Goal: Task Accomplishment & Management: Use online tool/utility

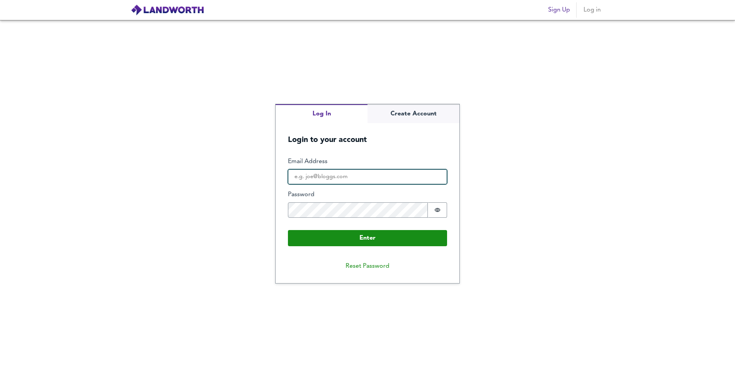
type input "[PERSON_NAME][EMAIL_ADDRESS][DOMAIN_NAME]"
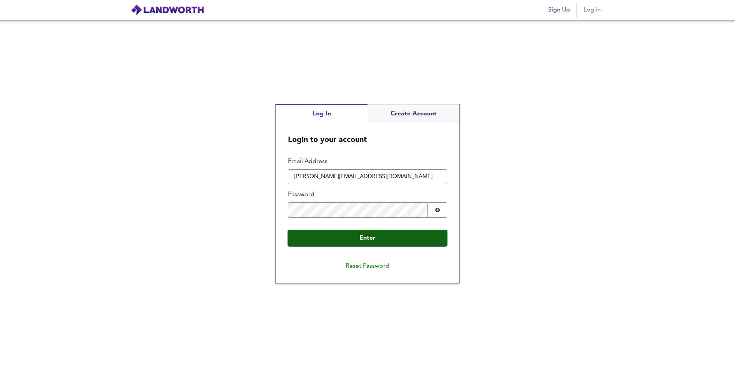
click at [325, 239] on button "Enter" at bounding box center [367, 238] width 159 height 16
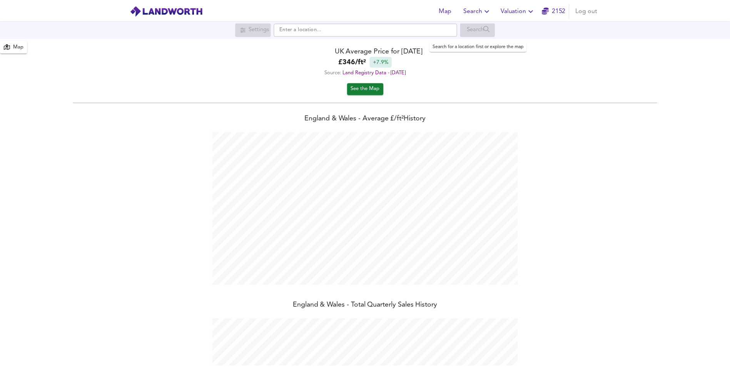
scroll to position [367, 735]
click at [517, 7] on span "Valuation" at bounding box center [521, 10] width 35 height 11
click at [502, 25] on li "New Valuation Report" at bounding box center [522, 28] width 92 height 14
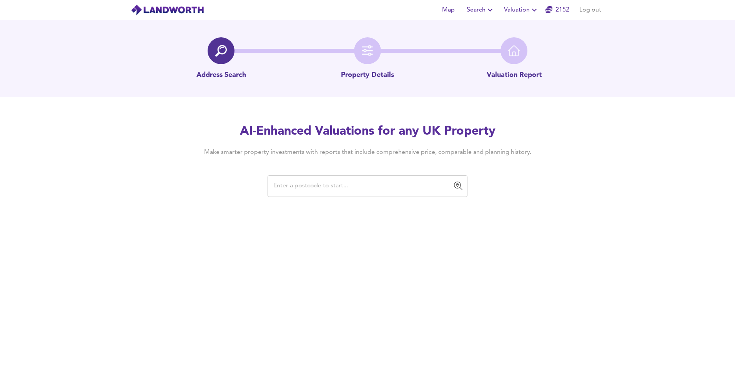
click at [381, 185] on input "text" at bounding box center [362, 186] width 182 height 15
paste input "CM12 9DF"
type input "CM12 9DF"
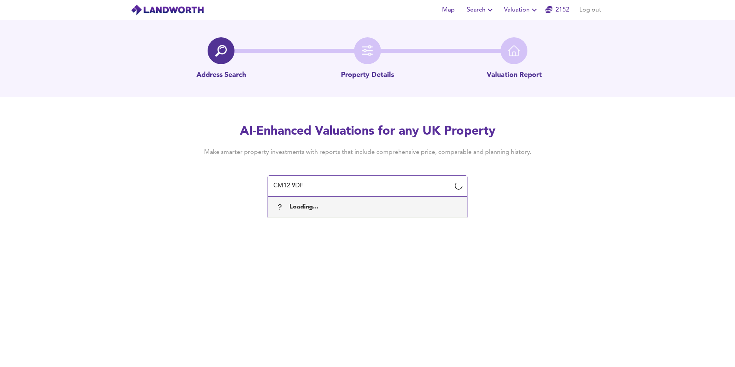
click at [398, 213] on div "Loading..." at bounding box center [367, 207] width 187 height 16
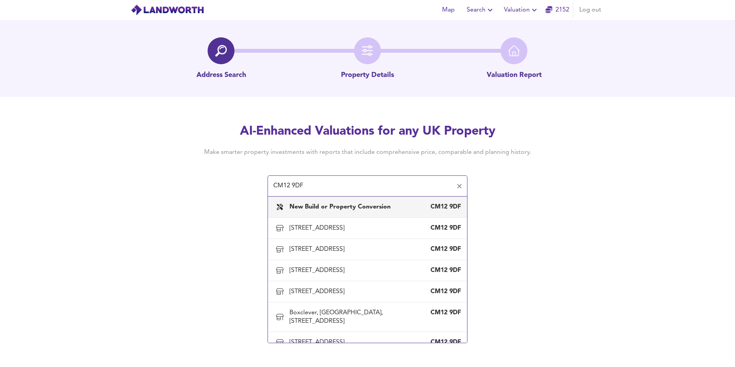
click at [397, 212] on div "New Build or Property Conversion CM12 9DF" at bounding box center [367, 207] width 187 height 16
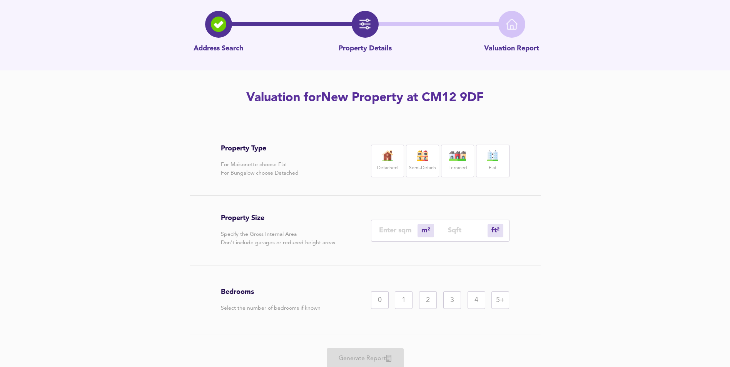
scroll to position [57, 0]
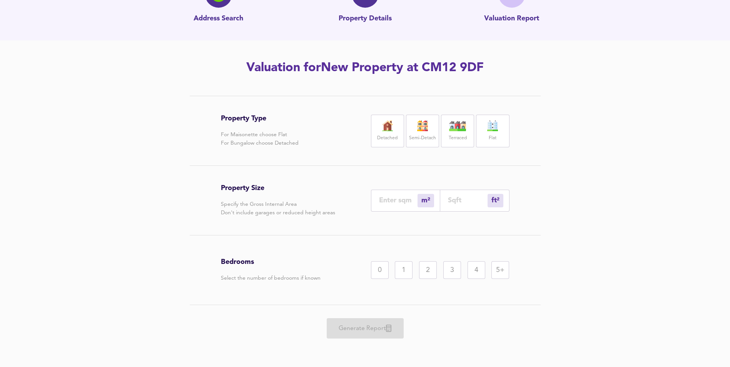
click at [507, 128] on div "Flat" at bounding box center [492, 131] width 33 height 33
click at [431, 273] on div "2" at bounding box center [428, 270] width 18 height 18
click at [457, 203] on input "number" at bounding box center [468, 200] width 40 height 8
type input "1"
type input "7"
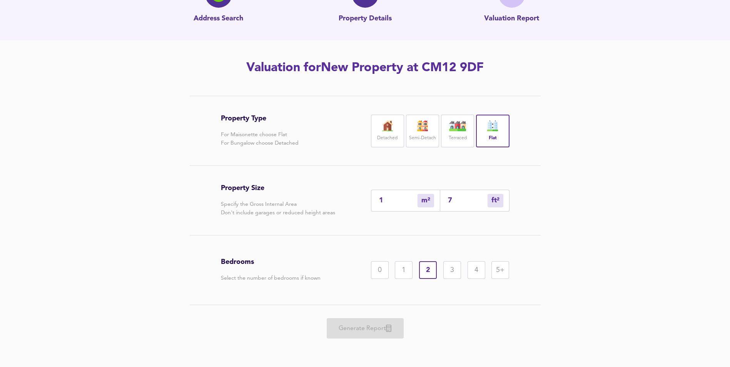
type input "7"
type input "77"
type input "72"
type input "775"
click at [375, 324] on span "Generate Report" at bounding box center [365, 328] width 62 height 11
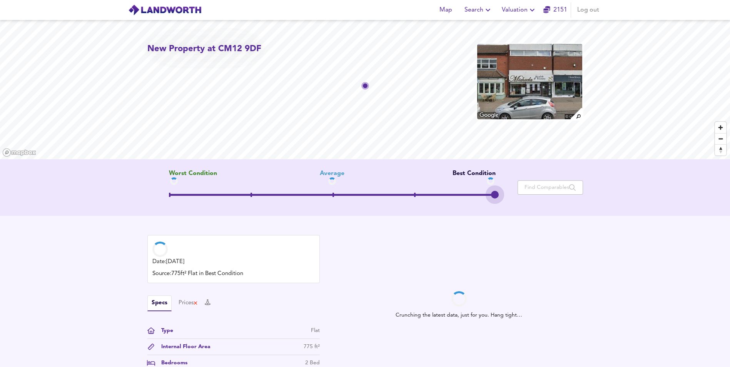
drag, startPoint x: 328, startPoint y: 194, endPoint x: 533, endPoint y: 185, distance: 206.0
click at [533, 185] on div "Worst Condition Average Best Condition Move the slider to refine the Estimated …" at bounding box center [364, 187] width 435 height 35
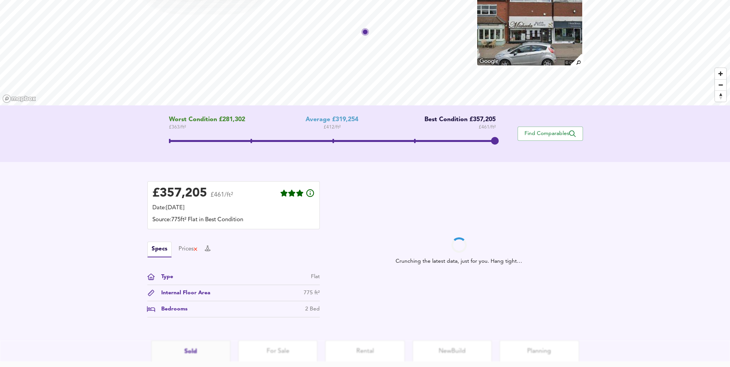
scroll to position [77, 0]
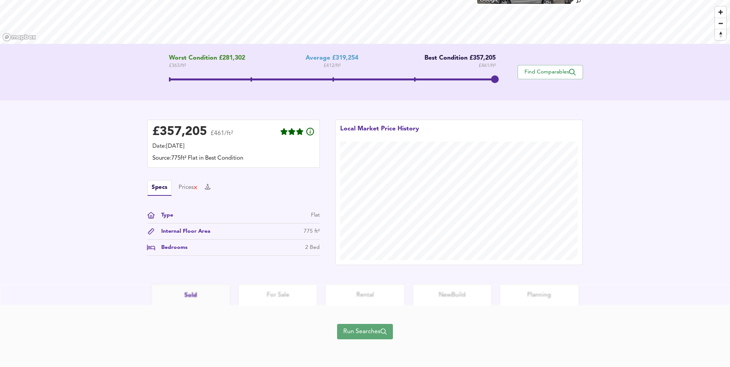
click at [358, 329] on span "Run Searches" at bounding box center [364, 331] width 43 height 11
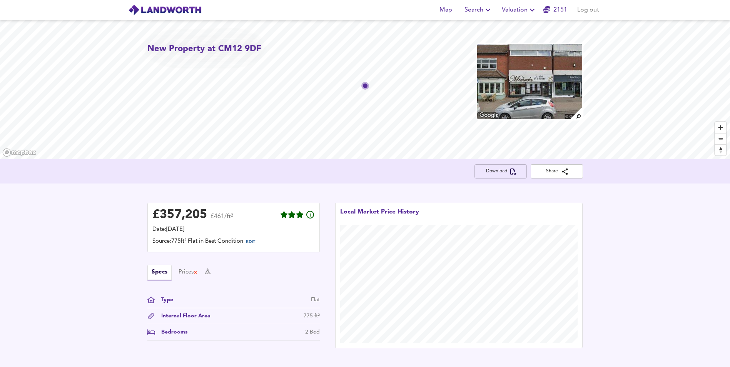
click at [493, 171] on span "Download" at bounding box center [500, 171] width 40 height 8
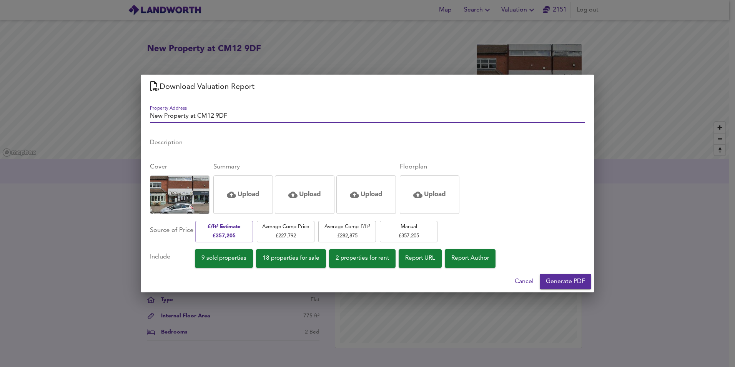
drag, startPoint x: 235, startPoint y: 115, endPoint x: 13, endPoint y: 107, distance: 221.7
click at [13, 107] on div "Download Valuation Report Property Address New Property at CM12 9DF Description…" at bounding box center [367, 183] width 735 height 367
type input "FLAT 2BED"
click at [558, 287] on button "Generate PDF" at bounding box center [566, 281] width 52 height 15
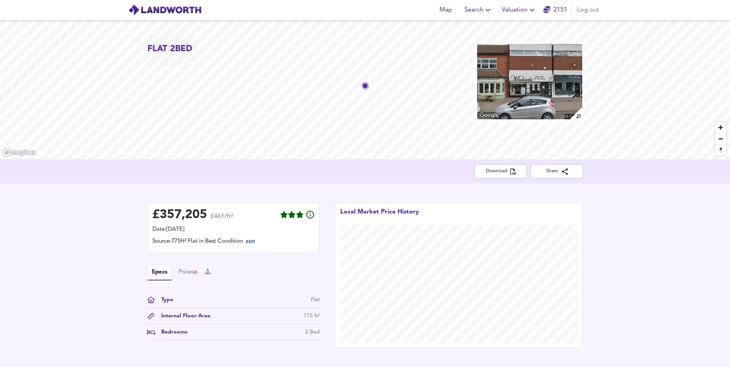
click at [508, 8] on span "Valuation" at bounding box center [519, 10] width 35 height 11
click at [502, 28] on li "New Valuation Report" at bounding box center [519, 28] width 92 height 14
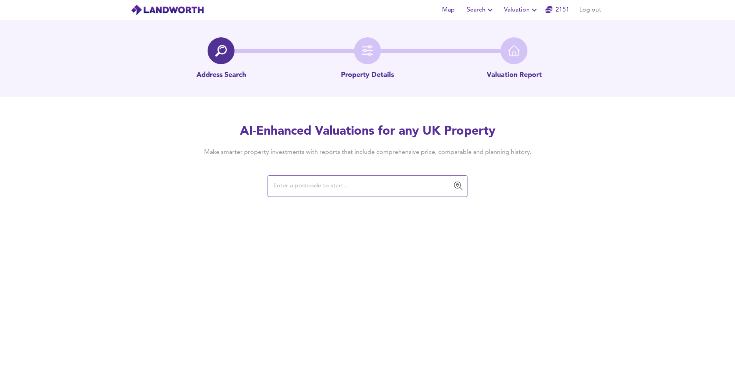
click at [341, 186] on input "text" at bounding box center [362, 186] width 182 height 15
click at [357, 194] on div "​" at bounding box center [368, 186] width 200 height 22
paste input "CM12 9DF"
type input "CM12 9DF"
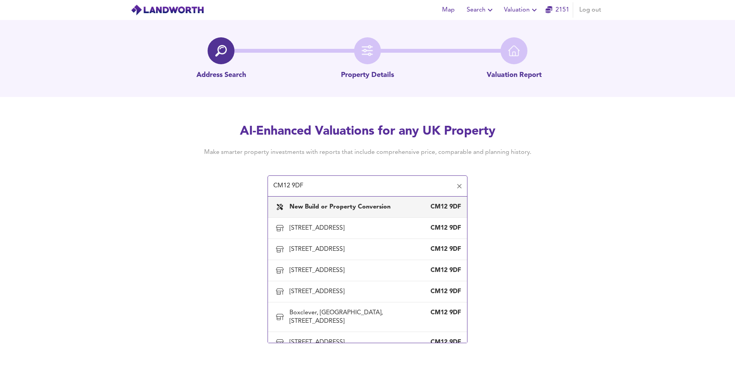
click at [326, 209] on b "New Build or Property Conversion" at bounding box center [340, 207] width 101 height 6
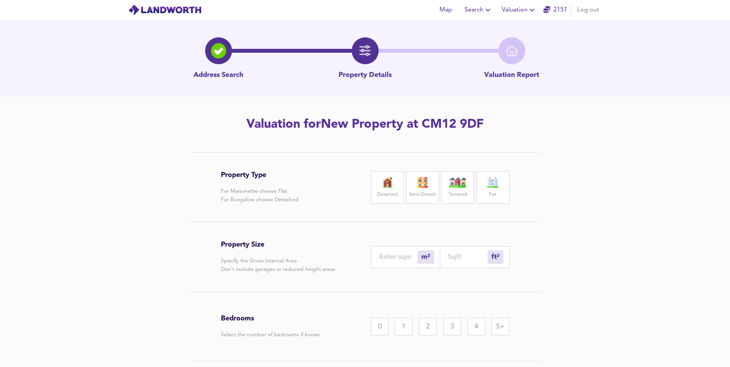
click at [482, 187] on div "Flat" at bounding box center [492, 187] width 33 height 33
click at [475, 261] on input "number" at bounding box center [468, 257] width 40 height 8
type input "0"
type input "5"
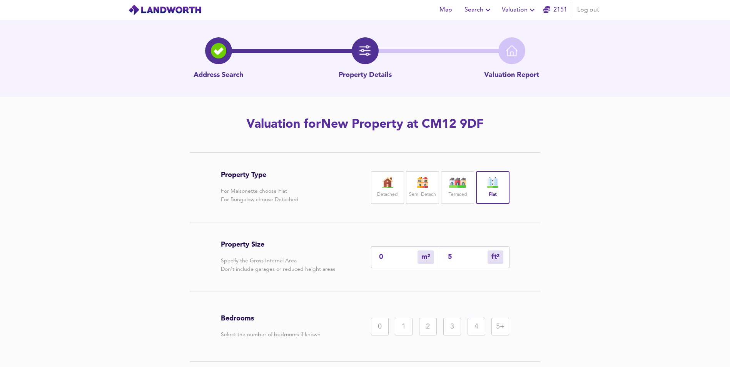
type input "59"
type input "56"
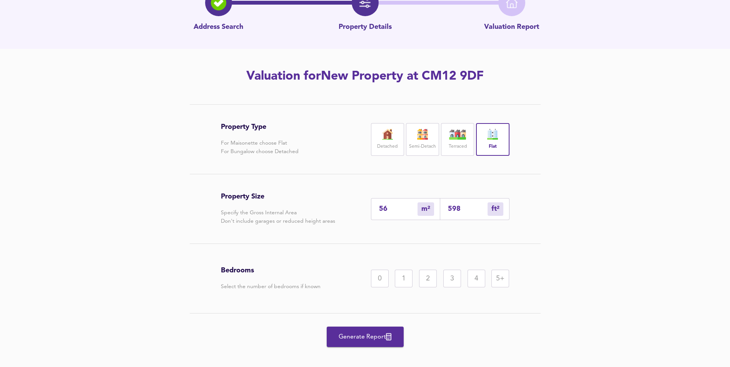
scroll to position [57, 0]
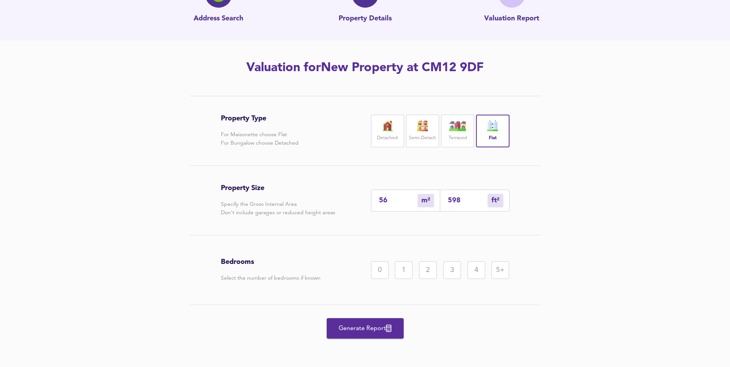
type input "598"
click at [407, 278] on div "1" at bounding box center [404, 270] width 18 height 18
click at [395, 323] on span "Generate Report" at bounding box center [365, 328] width 62 height 11
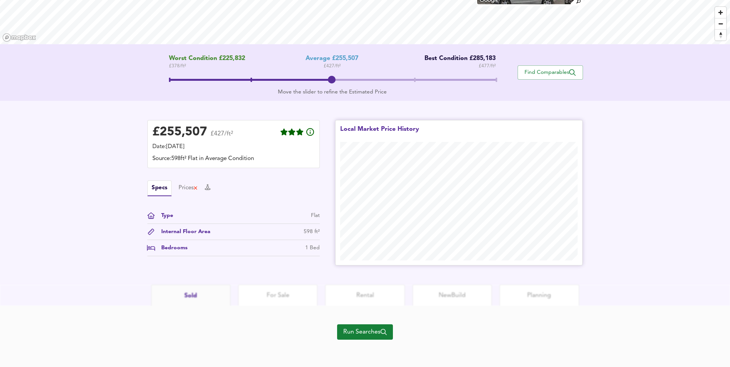
scroll to position [115, 0]
click at [375, 336] on span "Run Searches" at bounding box center [364, 331] width 43 height 11
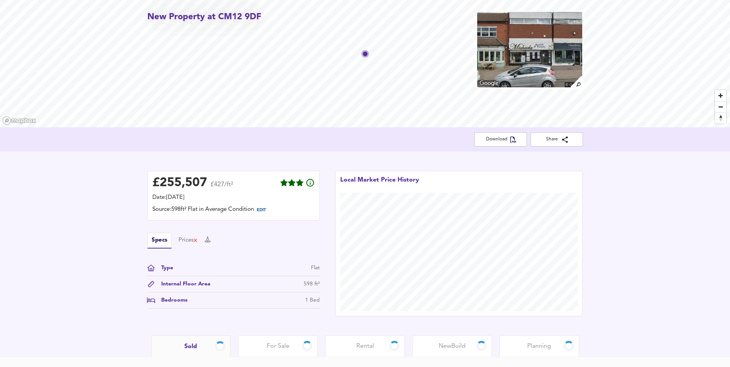
scroll to position [69, 0]
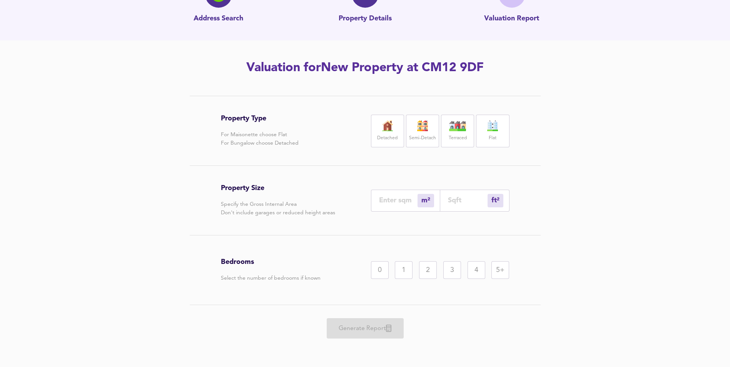
scroll to position [57, 0]
click at [451, 204] on input "number" at bounding box center [468, 200] width 40 height 8
paste input "129"
type input "12"
type input "129"
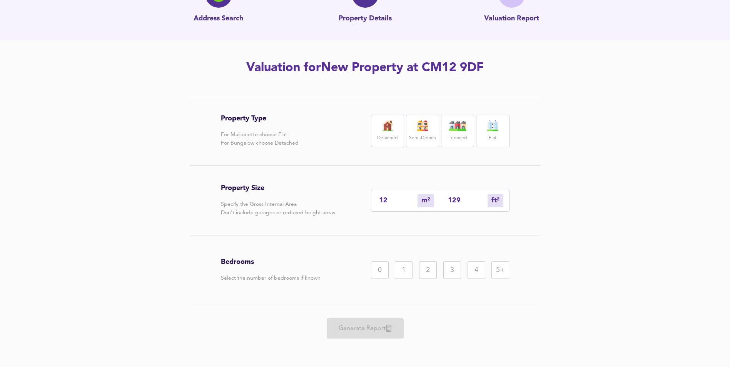
type input "0"
type input "5"
type input "59"
type input "56"
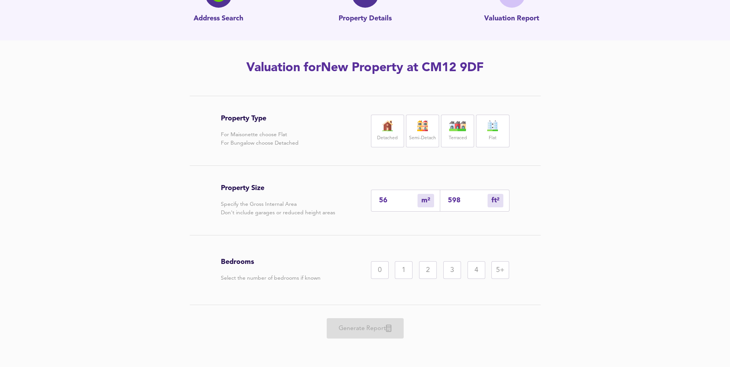
type input "598"
click at [494, 130] on img at bounding box center [492, 125] width 19 height 11
click at [408, 276] on div "1" at bounding box center [404, 270] width 18 height 18
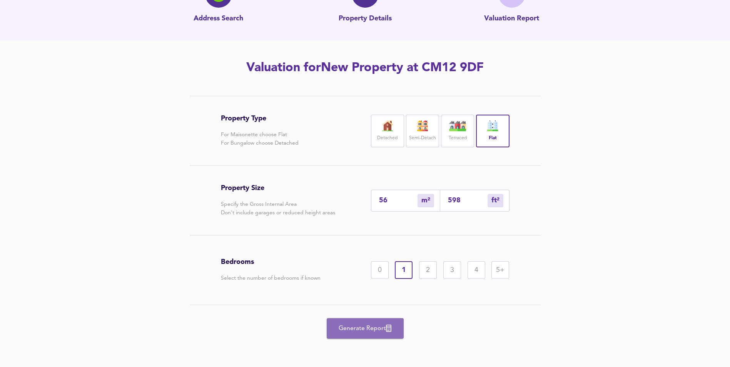
click at [375, 332] on span "Generate Report" at bounding box center [365, 328] width 62 height 11
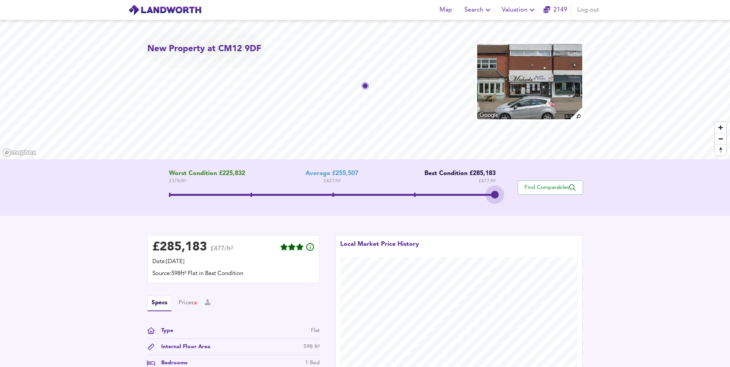
drag, startPoint x: 332, startPoint y: 197, endPoint x: 683, endPoint y: 257, distance: 355.7
click at [683, 257] on div "New Property at CM12 9DF Worst Condition £225,832 £ 378 / ft² Average £255,507 …" at bounding box center [365, 210] width 730 height 380
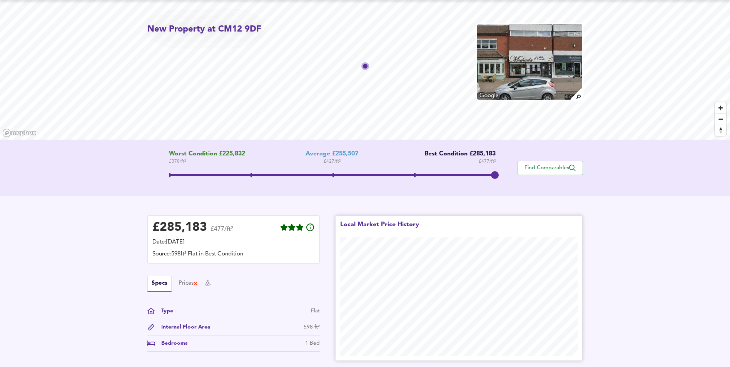
scroll to position [115, 0]
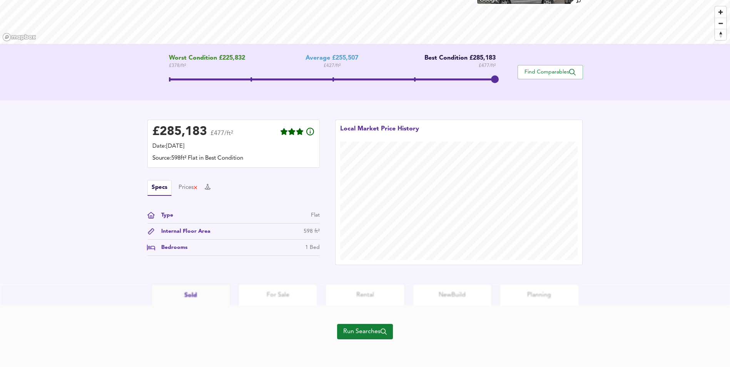
click at [346, 335] on span "Run Searches" at bounding box center [364, 331] width 43 height 11
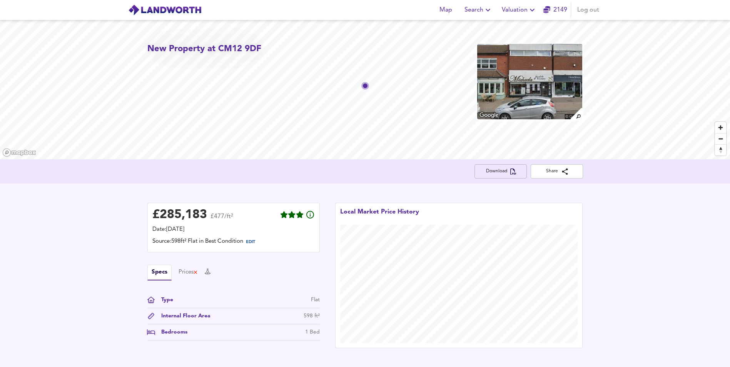
click at [497, 173] on span "Download" at bounding box center [500, 171] width 40 height 8
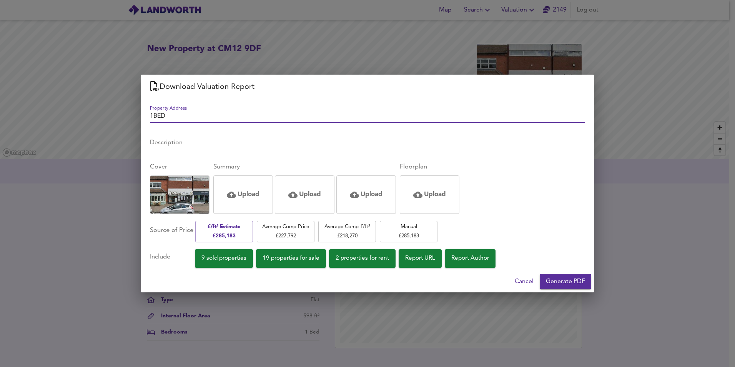
type input "1BED"
click at [567, 278] on span "Generate PDF" at bounding box center [565, 281] width 39 height 11
